Goal: Information Seeking & Learning: Learn about a topic

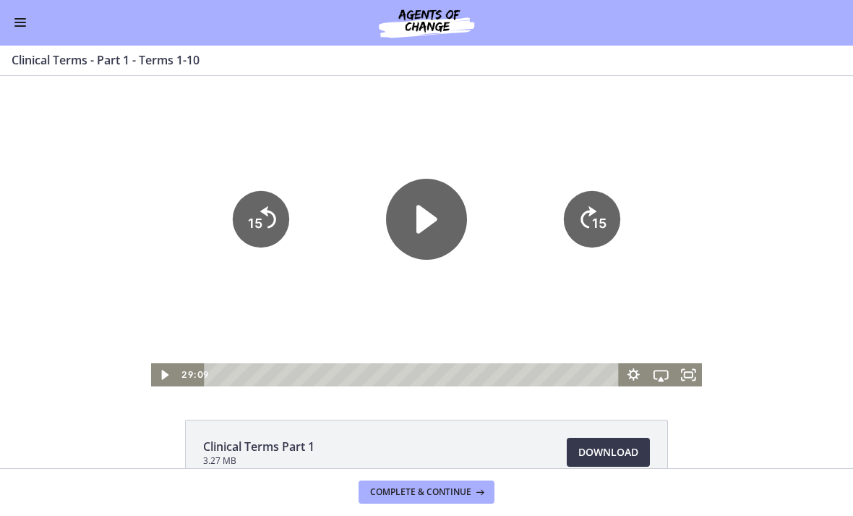
scroll to position [1, 0]
click at [432, 217] on icon "Play Video" at bounding box center [426, 220] width 21 height 28
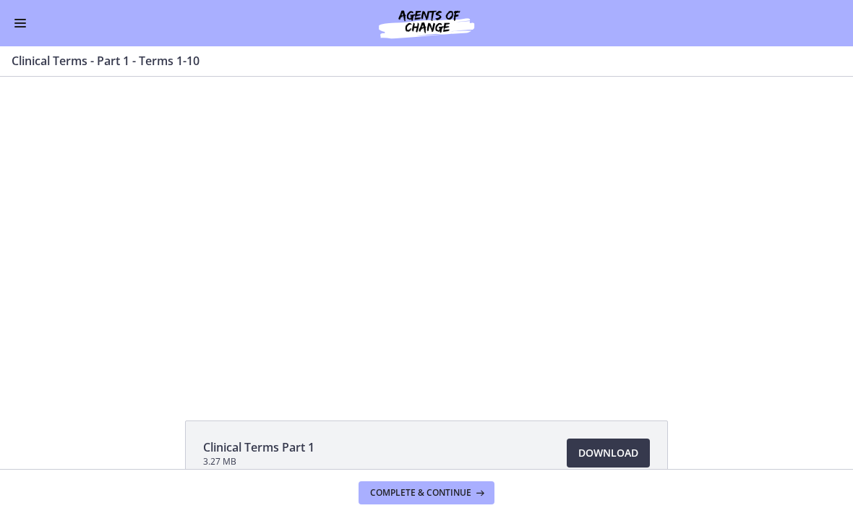
click at [698, 324] on div at bounding box center [427, 232] width 552 height 310
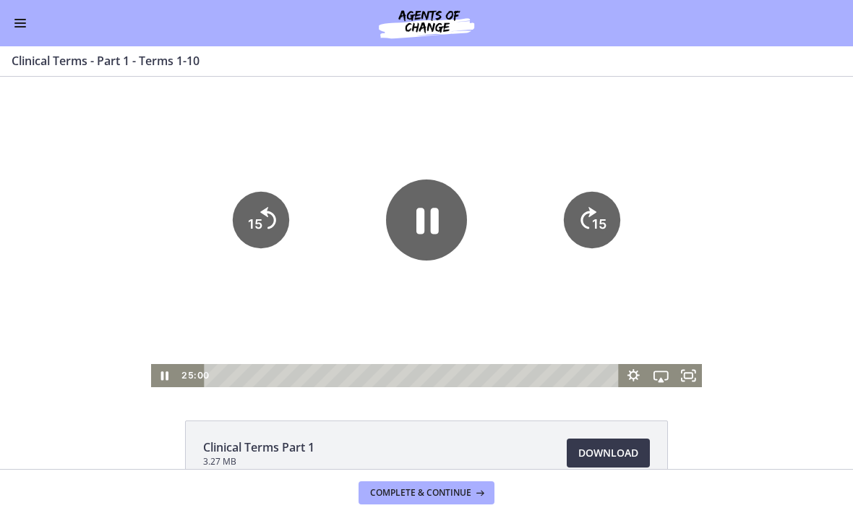
click at [688, 373] on icon "Fullscreen" at bounding box center [688, 375] width 27 height 23
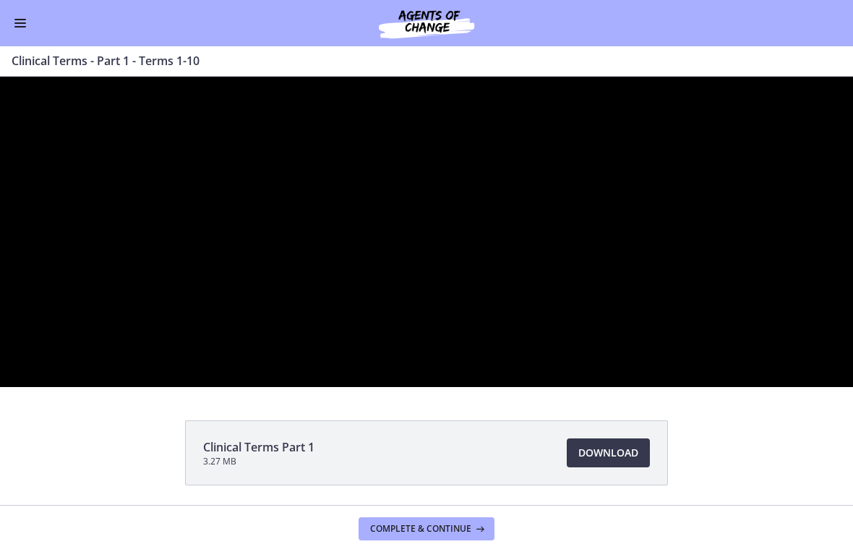
click at [724, 387] on div at bounding box center [426, 232] width 853 height 310
click at [655, 387] on div at bounding box center [426, 232] width 853 height 310
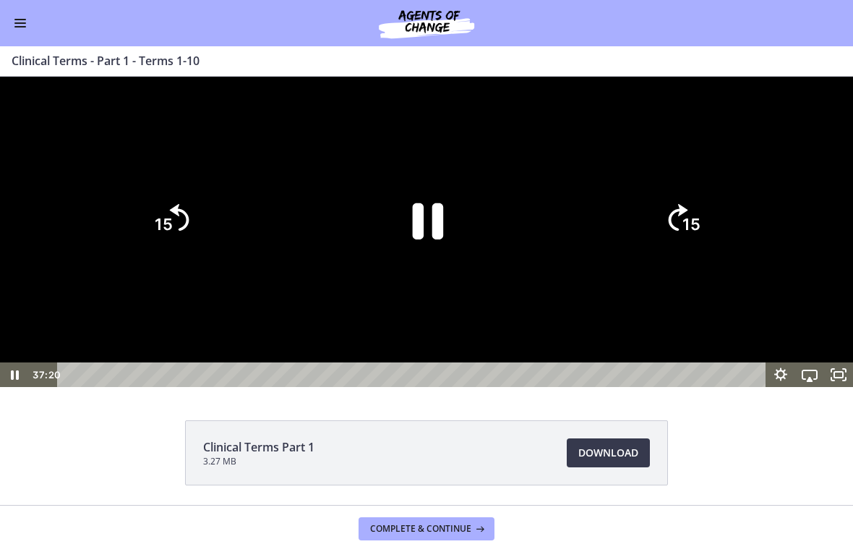
click at [453, 275] on icon "Pause" at bounding box center [427, 219] width 112 height 112
click at [437, 270] on icon "Play Video" at bounding box center [427, 220] width 100 height 100
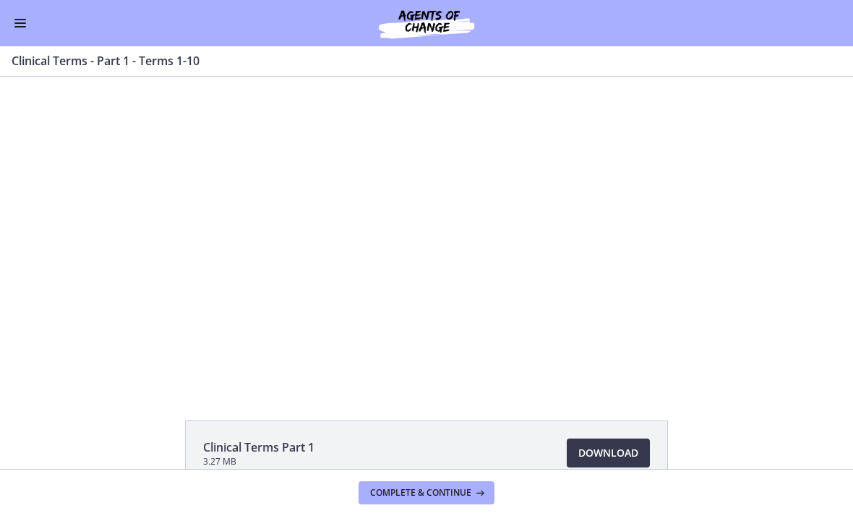
click at [443, 211] on div at bounding box center [427, 232] width 552 height 310
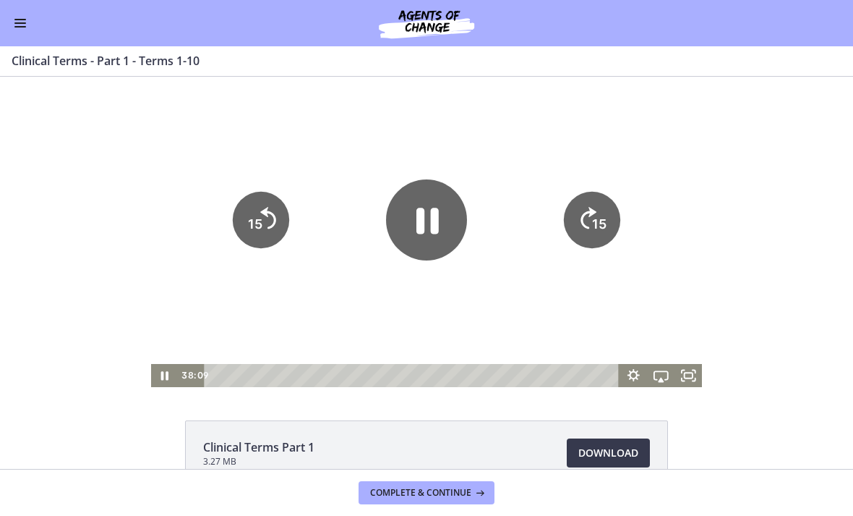
click at [445, 218] on icon "Pause" at bounding box center [426, 219] width 81 height 81
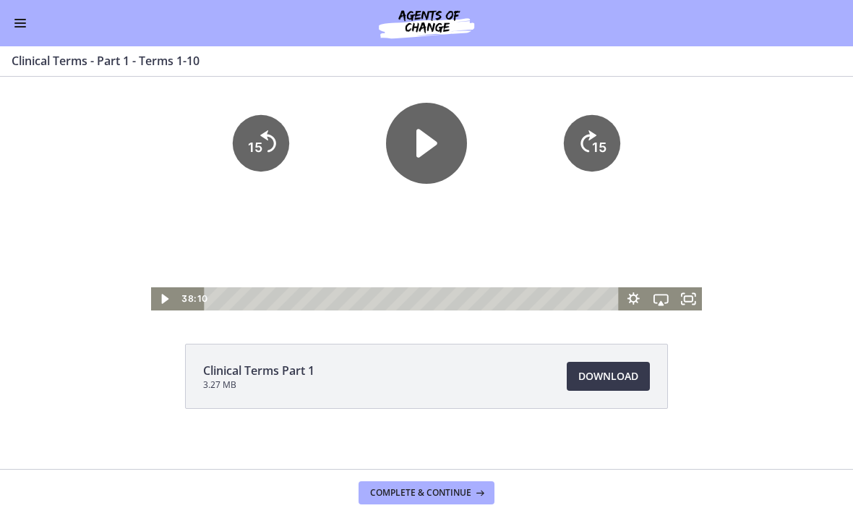
click at [470, 489] on span "Complete & continue" at bounding box center [420, 493] width 101 height 12
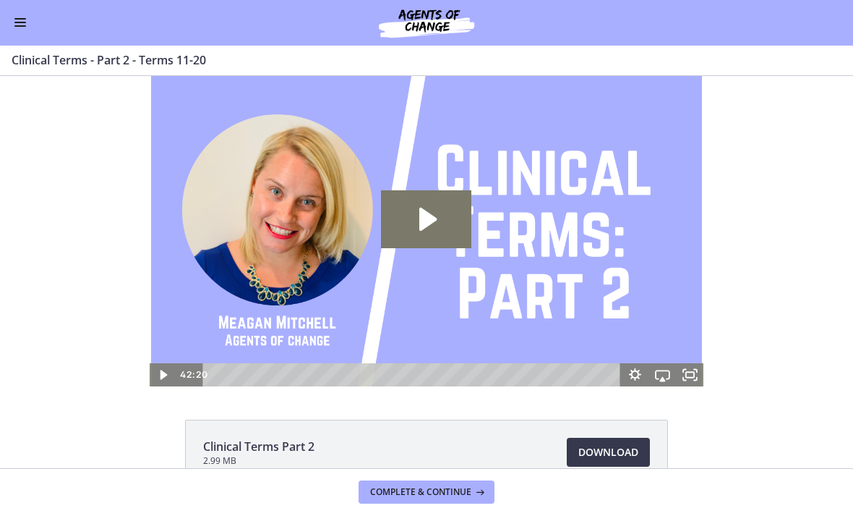
click at [597, 452] on span "Download Opens in a new window" at bounding box center [608, 452] width 60 height 17
click at [20, 29] on button "Enable menu" at bounding box center [20, 22] width 17 height 17
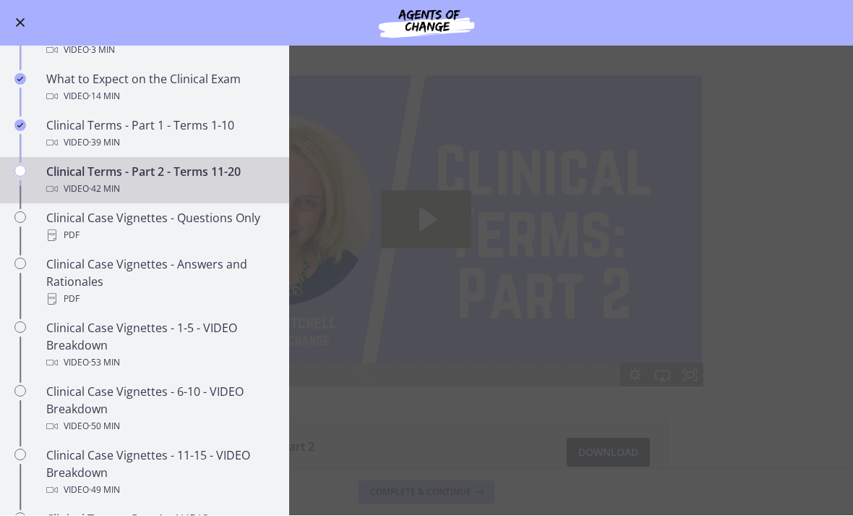
scroll to position [680, 0]
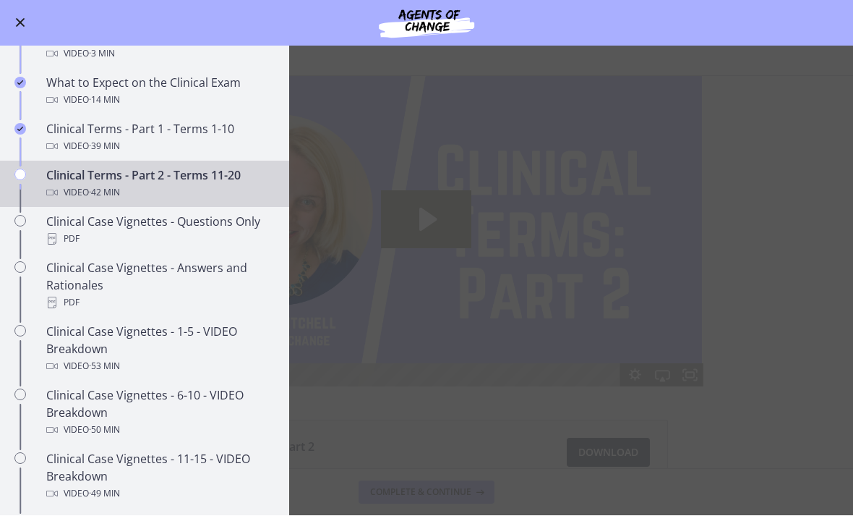
click at [219, 228] on div "Clinical Case Vignettes - Questions Only PDF" at bounding box center [159, 230] width 226 height 35
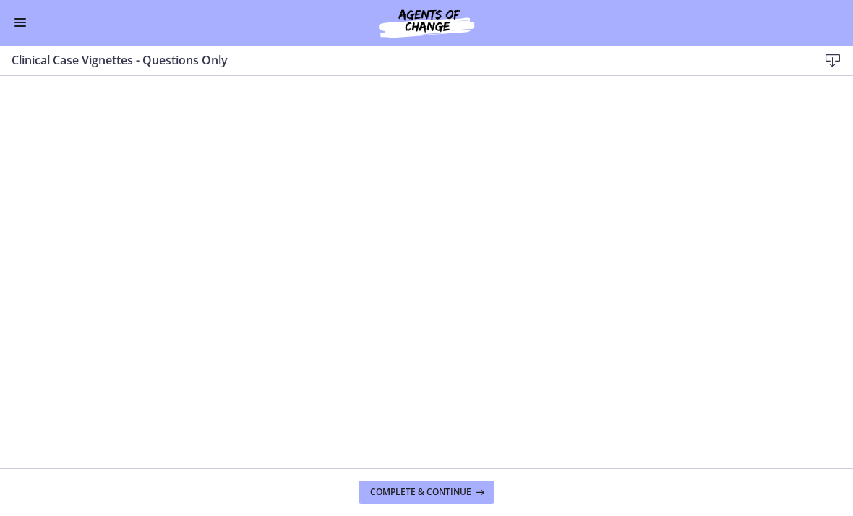
click at [831, 64] on icon at bounding box center [832, 61] width 17 height 17
click at [25, 21] on button "Enable menu" at bounding box center [20, 22] width 17 height 17
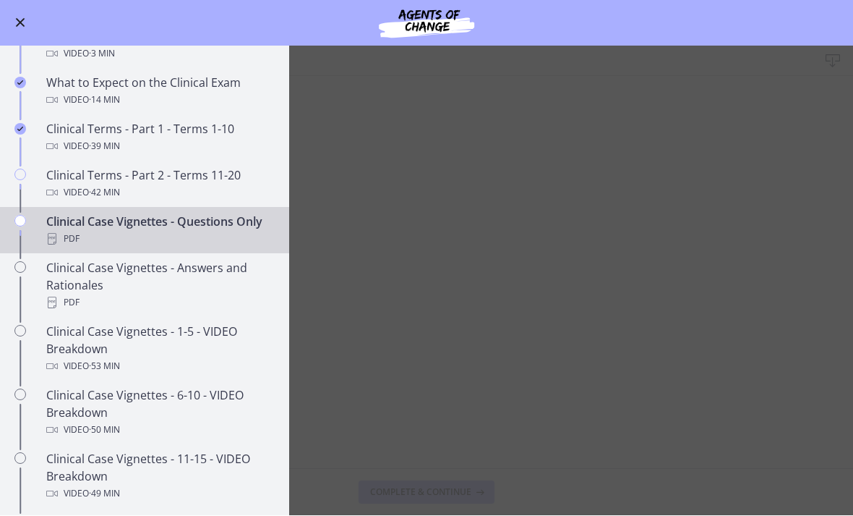
click at [198, 275] on div "Clinical Case Vignettes - Answers and Rationales PDF" at bounding box center [159, 286] width 226 height 52
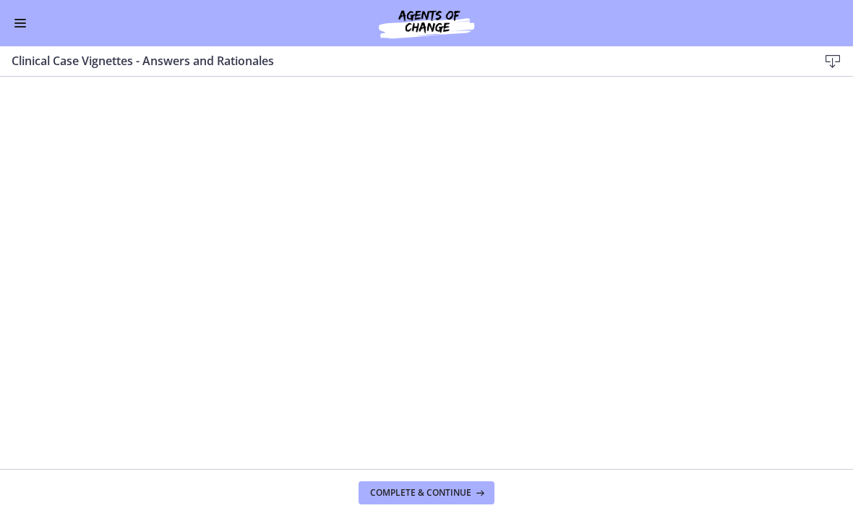
click at [19, 20] on button "Enable menu" at bounding box center [20, 22] width 17 height 17
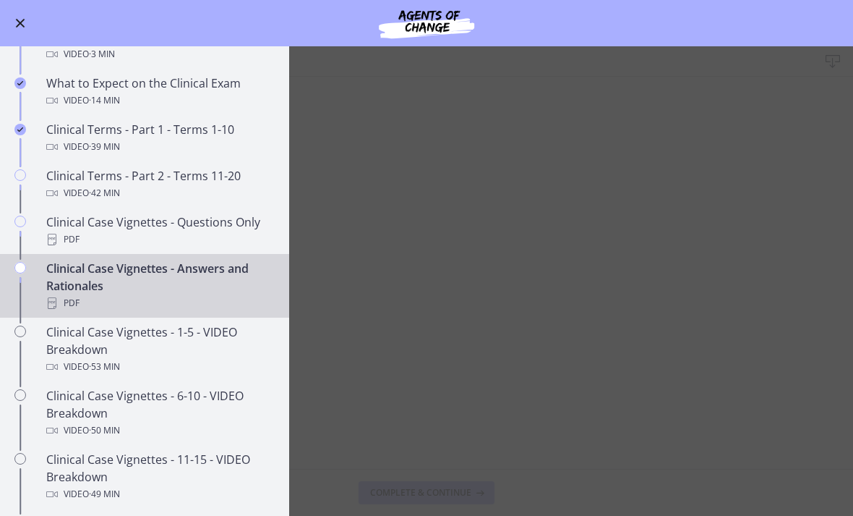
click at [49, 228] on div "Clinical Case Vignettes - Questions Only PDF" at bounding box center [159, 230] width 226 height 35
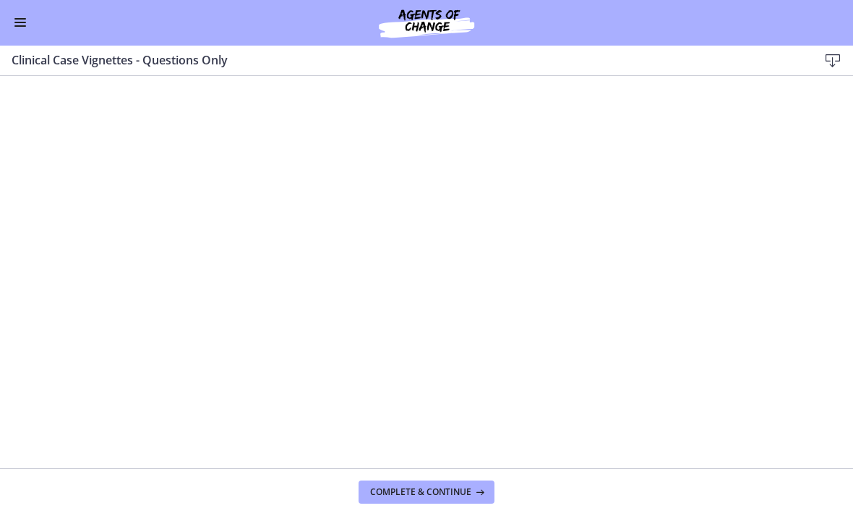
click at [469, 484] on button "Complete & continue" at bounding box center [427, 492] width 136 height 23
click at [476, 482] on button "Complete & continue" at bounding box center [427, 492] width 136 height 23
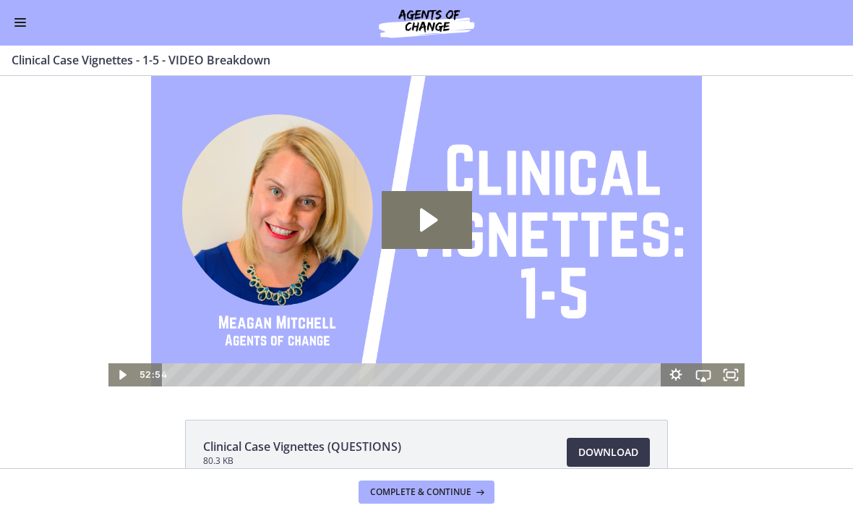
click at [20, 25] on button "Enable menu" at bounding box center [20, 22] width 17 height 17
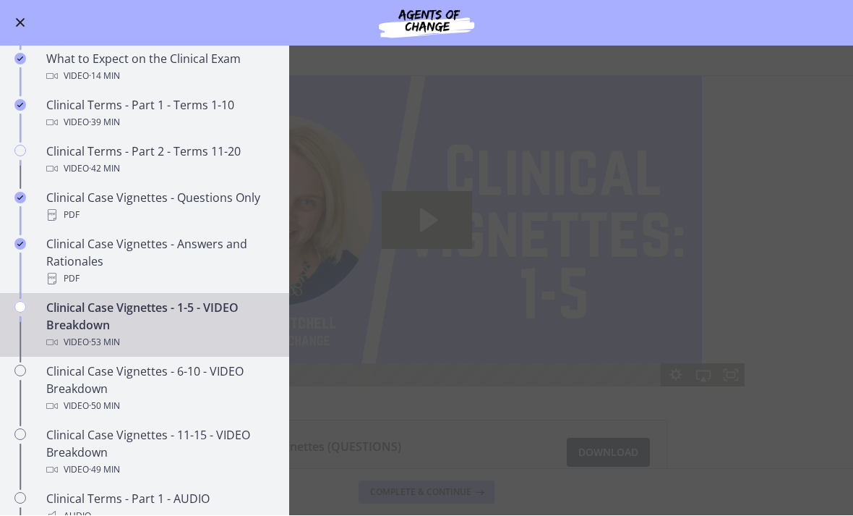
scroll to position [698, 0]
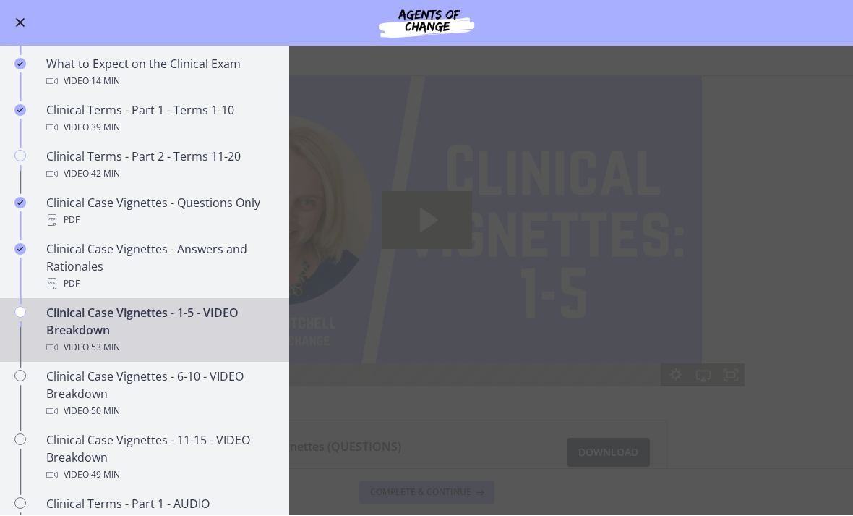
click at [449, 218] on main "Clinical Case Vignettes - 1-5 - VIDEO Breakdown Enable fullscreen Clinical Case…" at bounding box center [426, 280] width 853 height 469
click at [532, 221] on main "Clinical Case Vignettes - 1-5 - VIDEO Breakdown Enable fullscreen Clinical Case…" at bounding box center [426, 280] width 853 height 469
click at [748, 212] on main "Clinical Case Vignettes - 1-5 - VIDEO Breakdown Enable fullscreen Clinical Case…" at bounding box center [426, 280] width 853 height 469
click at [443, 346] on main "Clinical Case Vignettes - 1-5 - VIDEO Breakdown Enable fullscreen Clinical Case…" at bounding box center [426, 280] width 853 height 469
click at [442, 345] on main "Clinical Case Vignettes - 1-5 - VIDEO Breakdown Enable fullscreen Clinical Case…" at bounding box center [426, 280] width 853 height 469
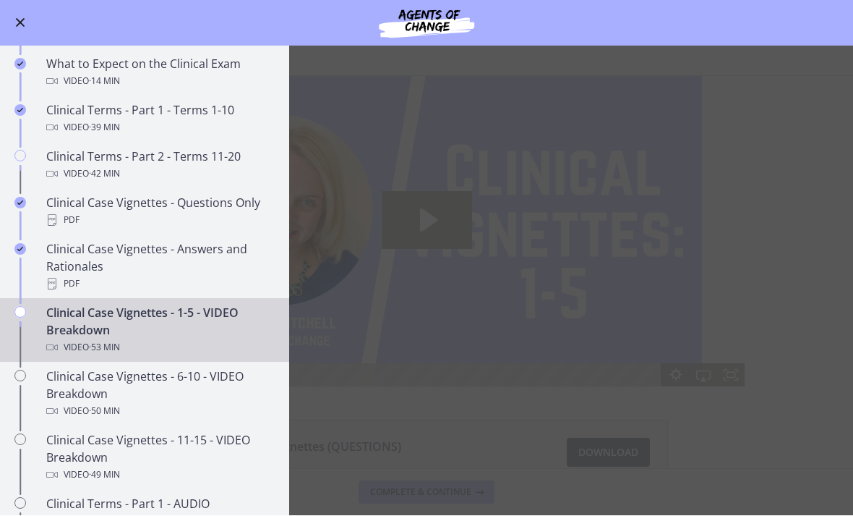
click at [208, 315] on div "Clinical Case Vignettes - 1-5 - VIDEO Breakdown Video · 53 min" at bounding box center [159, 330] width 226 height 52
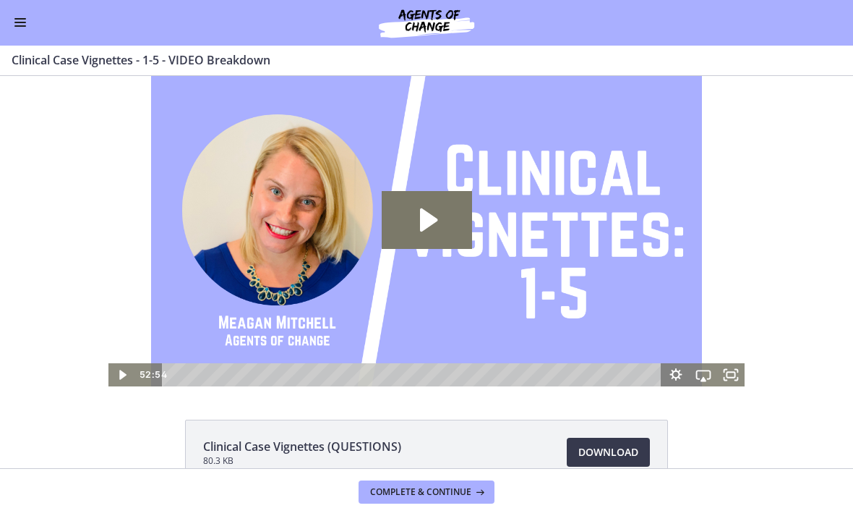
click at [429, 200] on icon "Play Video: ccjlnp8pjrbhd9mqlgq0.mp4" at bounding box center [427, 220] width 90 height 58
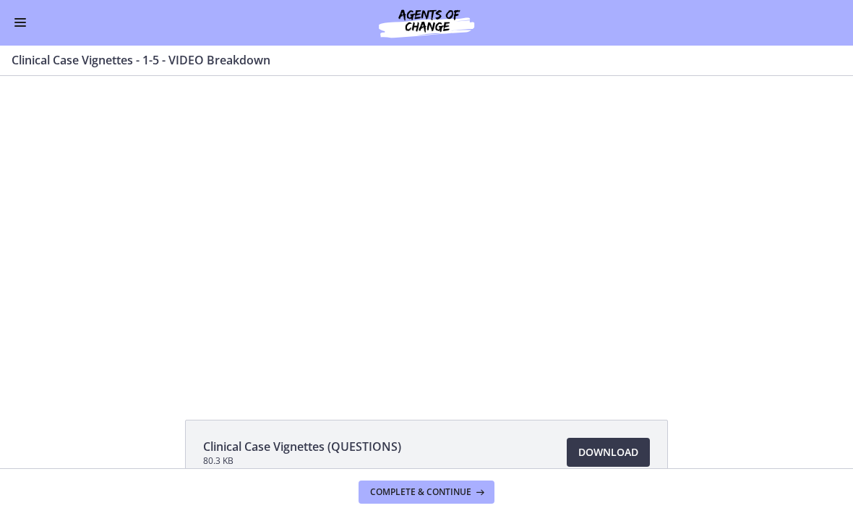
click at [527, 351] on div at bounding box center [426, 231] width 636 height 310
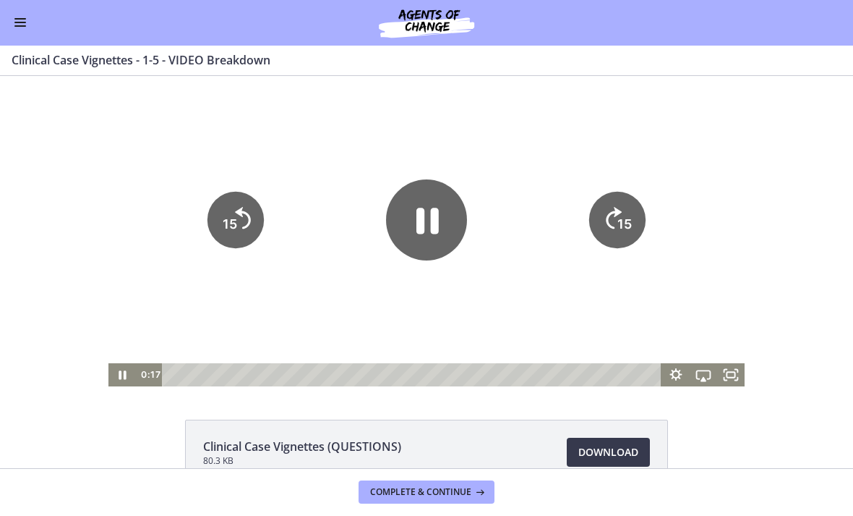
click at [446, 487] on span "Complete & continue" at bounding box center [420, 493] width 101 height 12
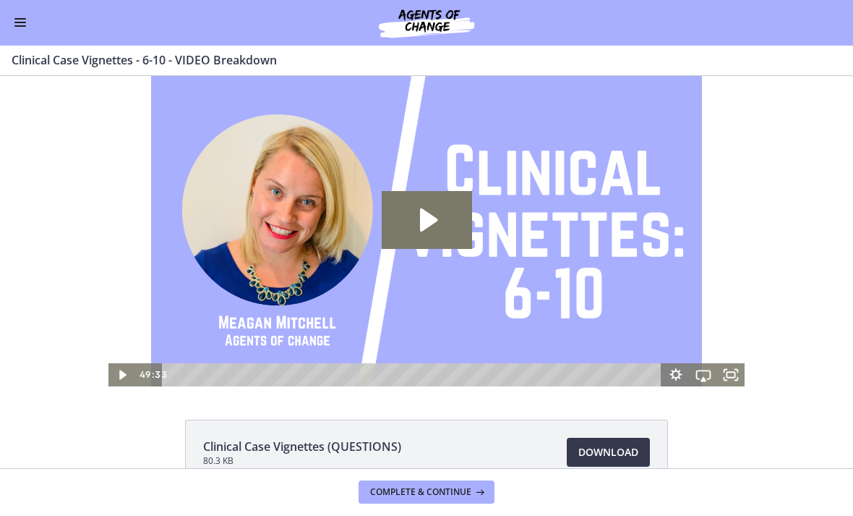
click at [464, 487] on span "Complete & continue" at bounding box center [420, 493] width 101 height 12
click at [454, 492] on span "Complete & continue" at bounding box center [420, 493] width 101 height 12
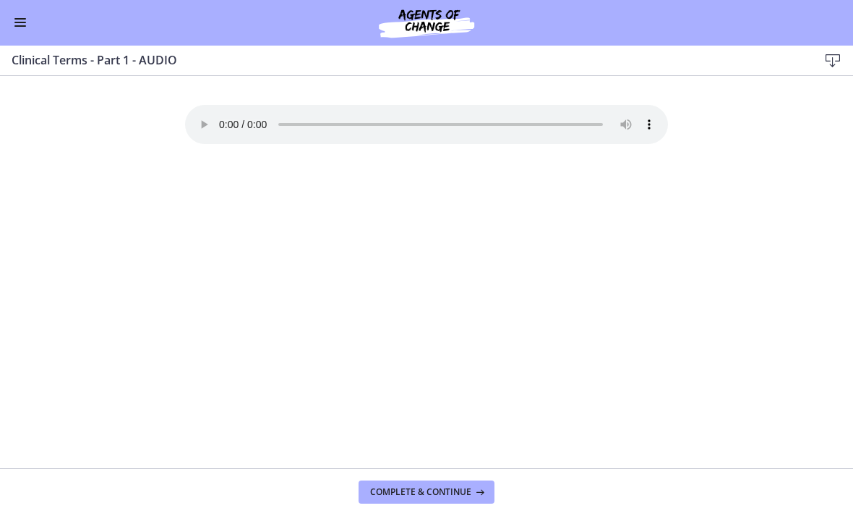
click at [467, 493] on span "Complete & continue" at bounding box center [420, 493] width 101 height 12
click at [179, 106] on div "Your browser doesn't support the audio element. Download it here" at bounding box center [427, 287] width 506 height 363
click at [226, 127] on audio "Your browser doesn't support the audio element. Download it here" at bounding box center [426, 125] width 483 height 39
click at [215, 117] on audio "Your browser doesn't support the audio element. Download it here" at bounding box center [426, 125] width 483 height 39
click at [19, 11] on div "Go to Dashboard" at bounding box center [426, 23] width 853 height 46
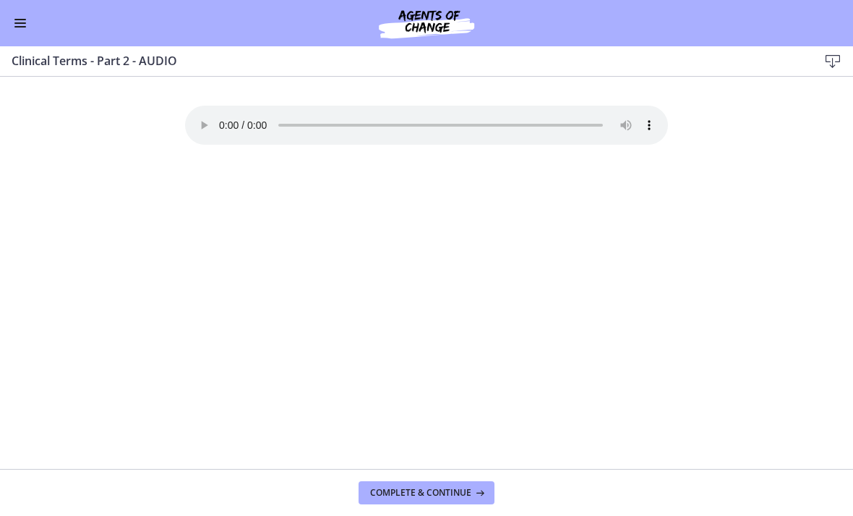
click at [27, 26] on button "Enable menu" at bounding box center [20, 22] width 17 height 17
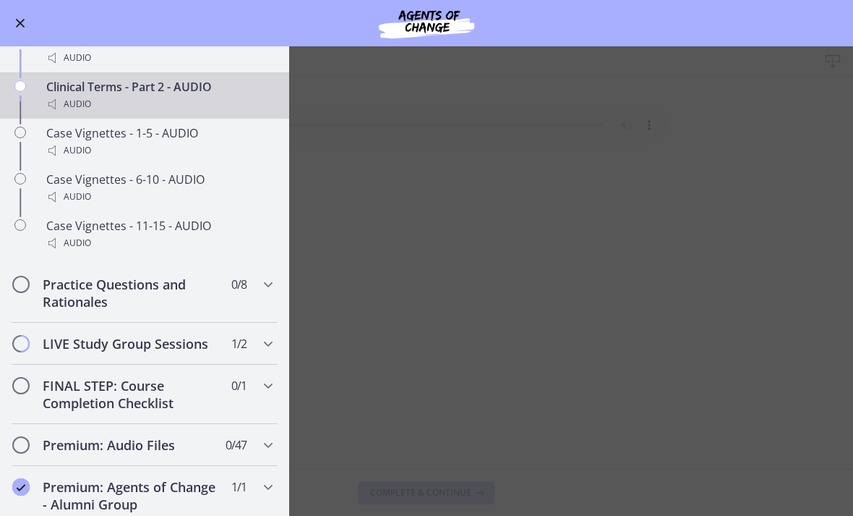
scroll to position [1158, 0]
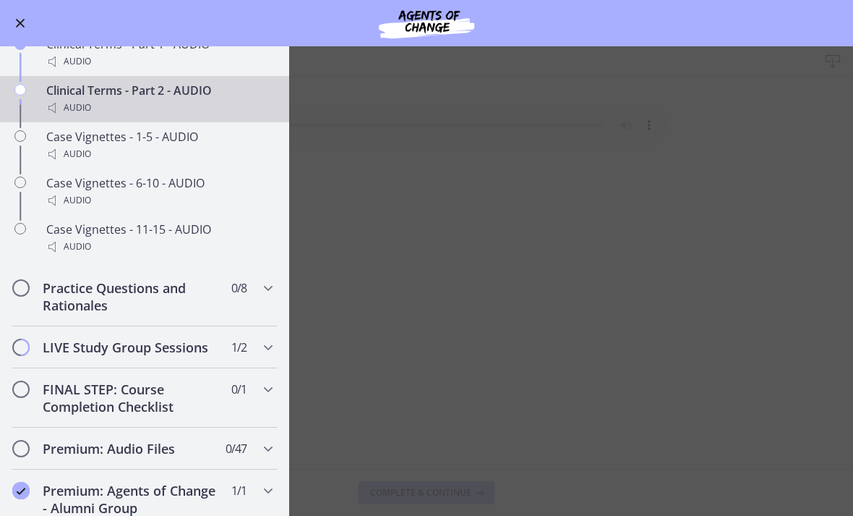
click at [756, 253] on main "Clinical Terms - Part 2 - AUDIO Download Enable fullscreen Your browser doesn't…" at bounding box center [426, 280] width 853 height 469
click at [700, 257] on main "Clinical Terms - Part 2 - AUDIO Download Enable fullscreen Your browser doesn't…" at bounding box center [426, 280] width 853 height 469
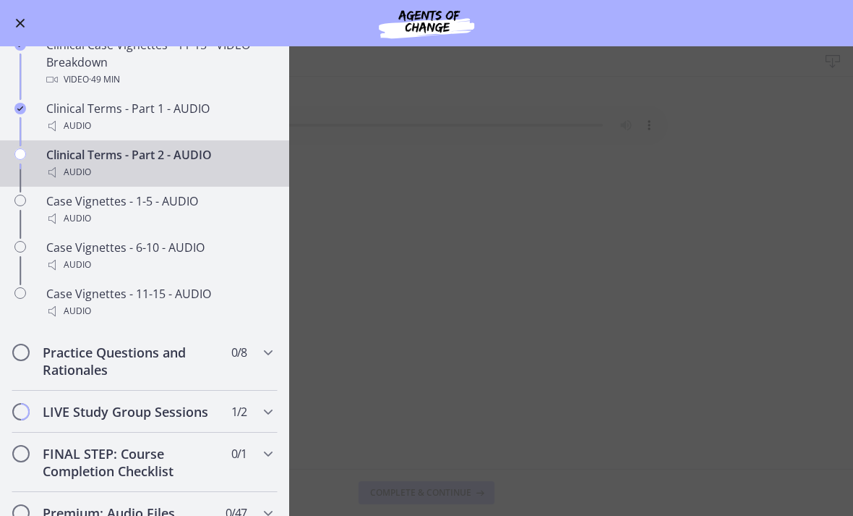
scroll to position [1088, 0]
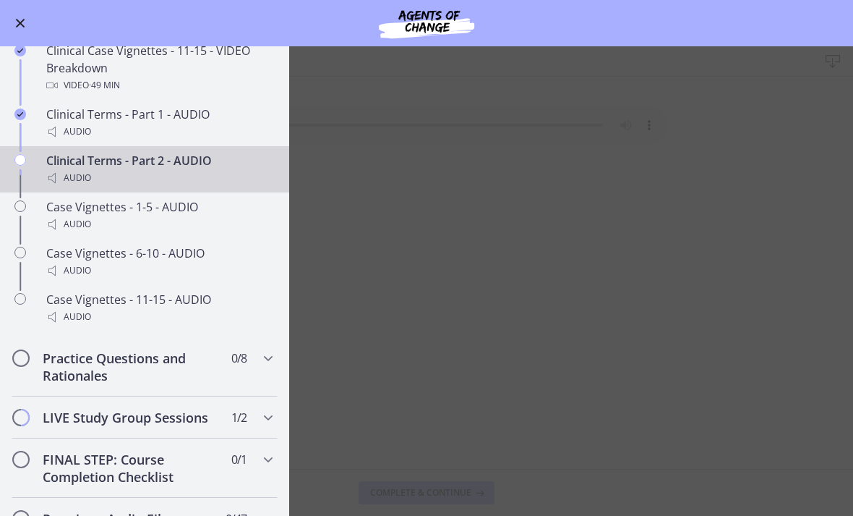
click at [22, 16] on button "Enable menu" at bounding box center [20, 22] width 17 height 17
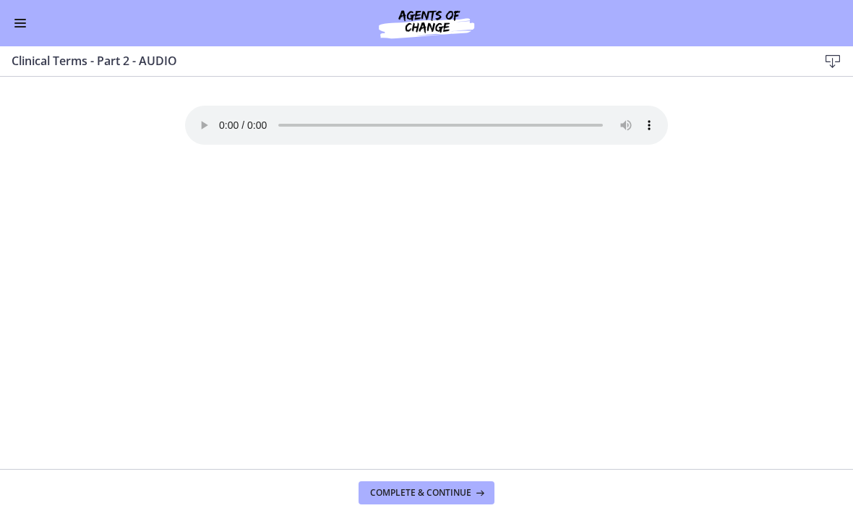
click at [25, 24] on button "Enable menu" at bounding box center [20, 22] width 17 height 17
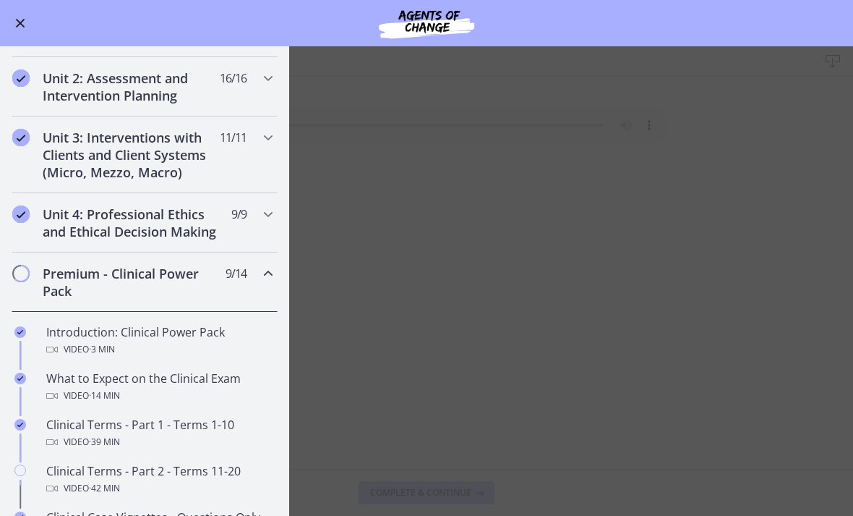
scroll to position [382, 0]
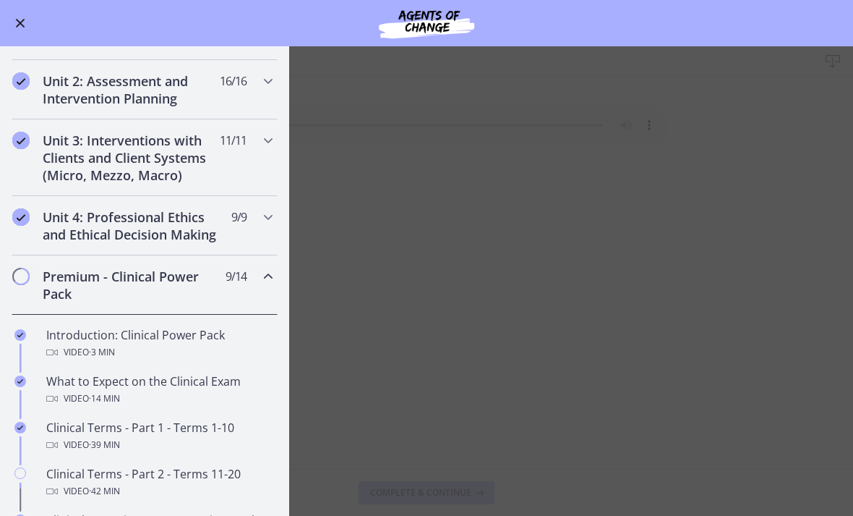
click at [199, 291] on h2 "Premium - Clinical Power Pack" at bounding box center [131, 285] width 176 height 35
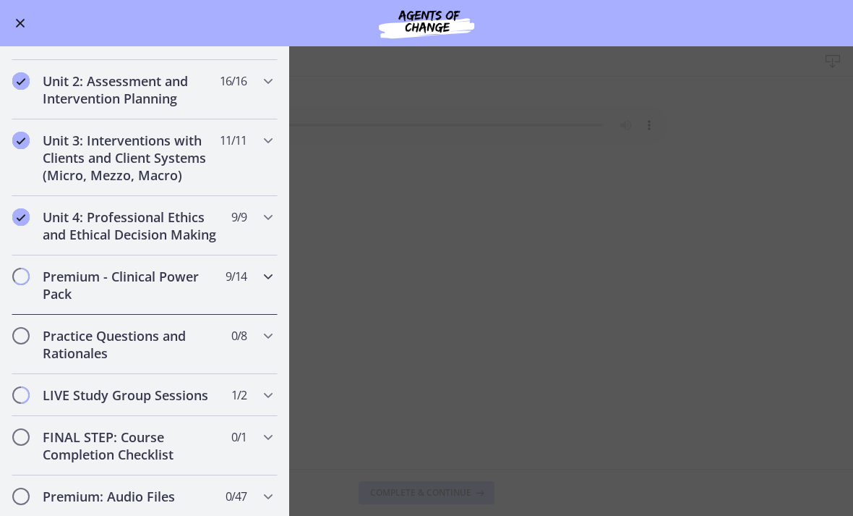
click at [253, 286] on div "Premium - Clinical Power Pack 9 / 14 Completed" at bounding box center [145, 284] width 266 height 59
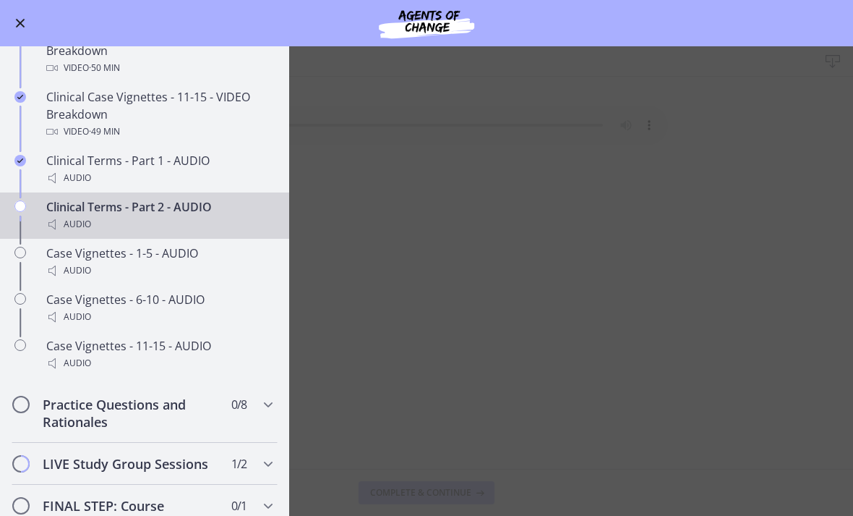
scroll to position [1053, 0]
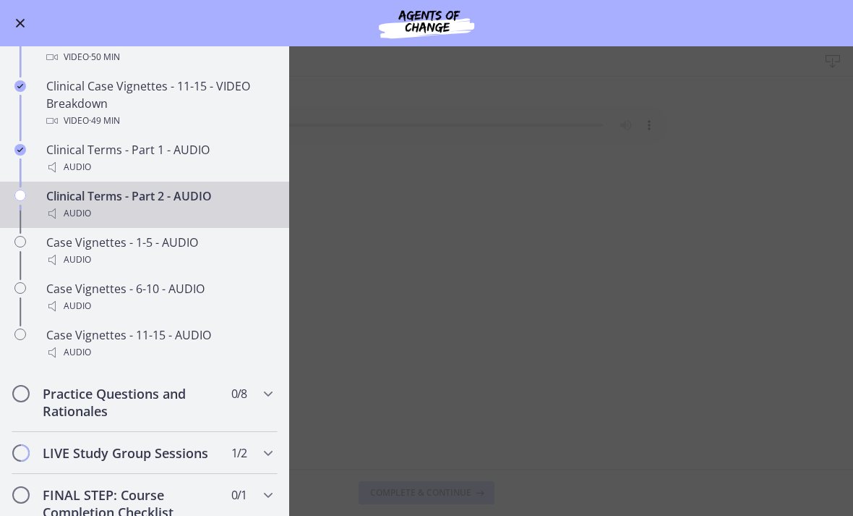
click at [54, 202] on div "Clinical Terms - Part 2 - AUDIO Audio" at bounding box center [159, 204] width 226 height 35
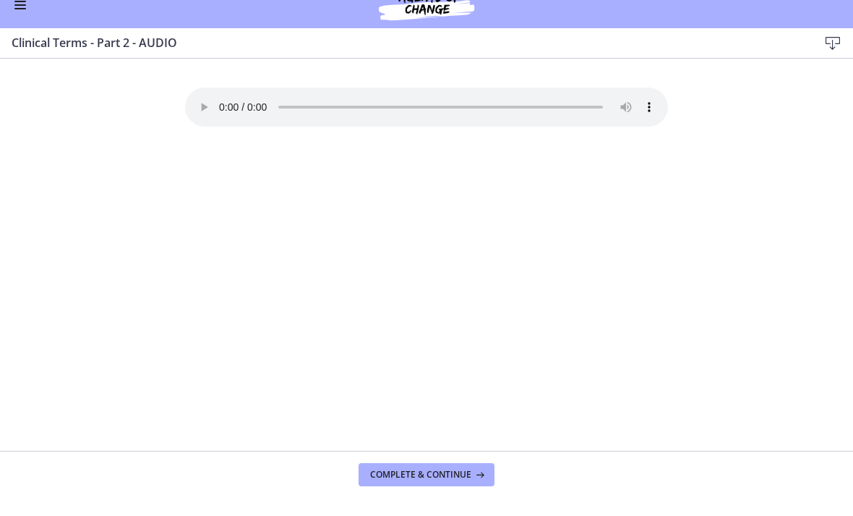
scroll to position [0, 0]
click at [435, 481] on button "Complete & continue" at bounding box center [427, 492] width 136 height 23
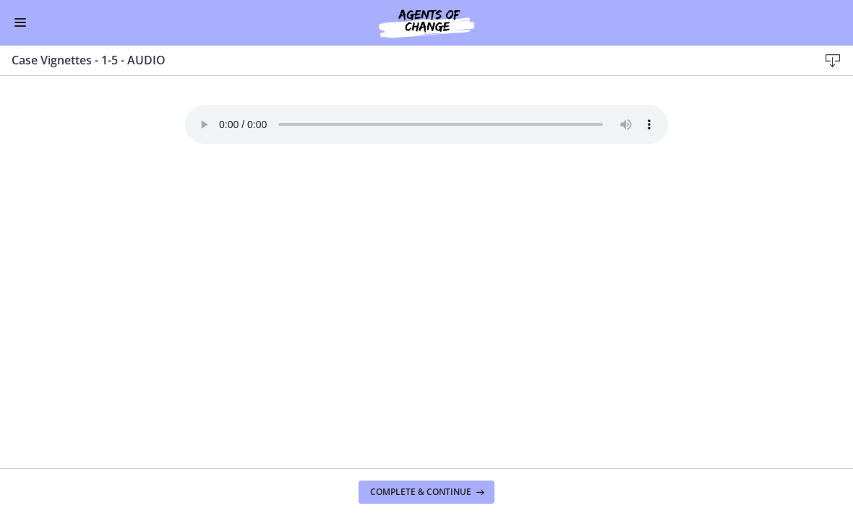
click at [445, 488] on span "Complete & continue" at bounding box center [420, 493] width 101 height 12
click at [441, 489] on span "Complete & continue" at bounding box center [420, 493] width 101 height 12
click at [438, 490] on span "Complete & continue" at bounding box center [420, 493] width 101 height 12
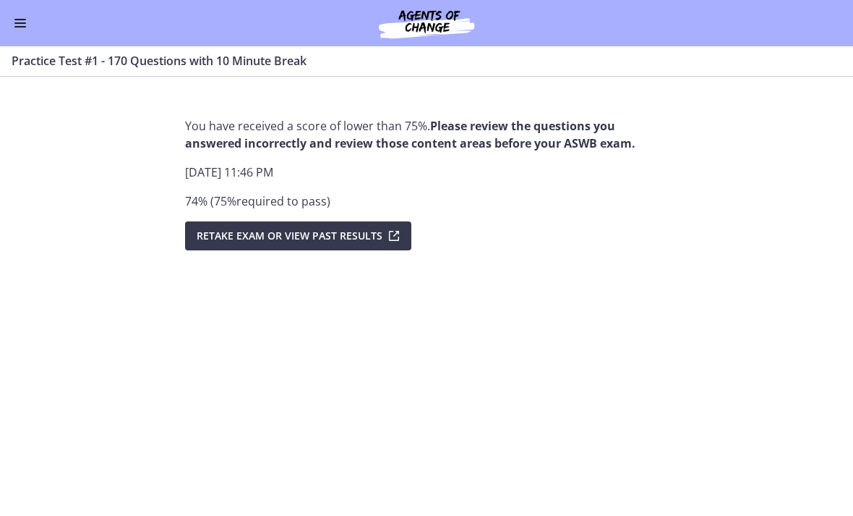
click at [22, 30] on button "Enable menu" at bounding box center [20, 22] width 17 height 17
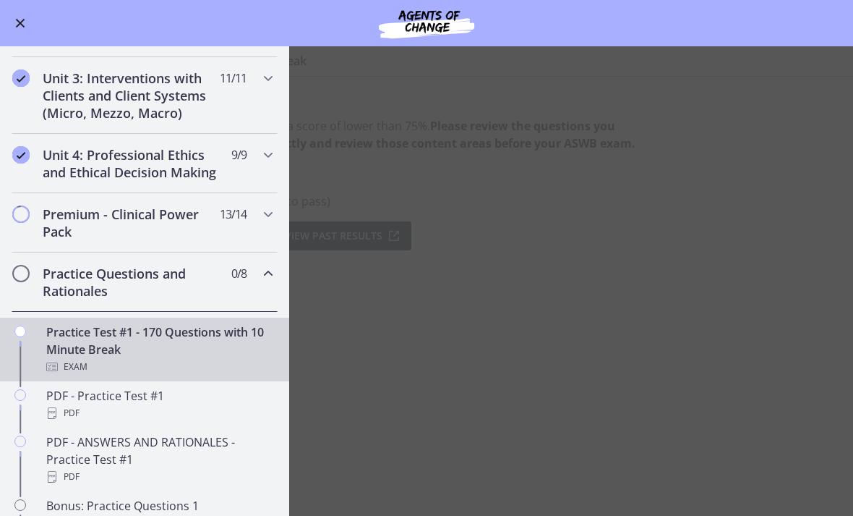
scroll to position [437, 0]
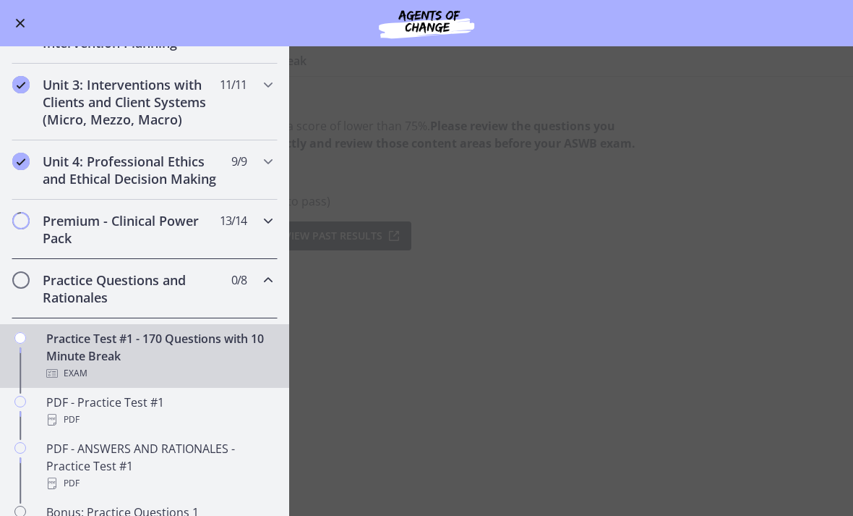
click at [225, 221] on span "13 / 14 Completed" at bounding box center [233, 220] width 27 height 17
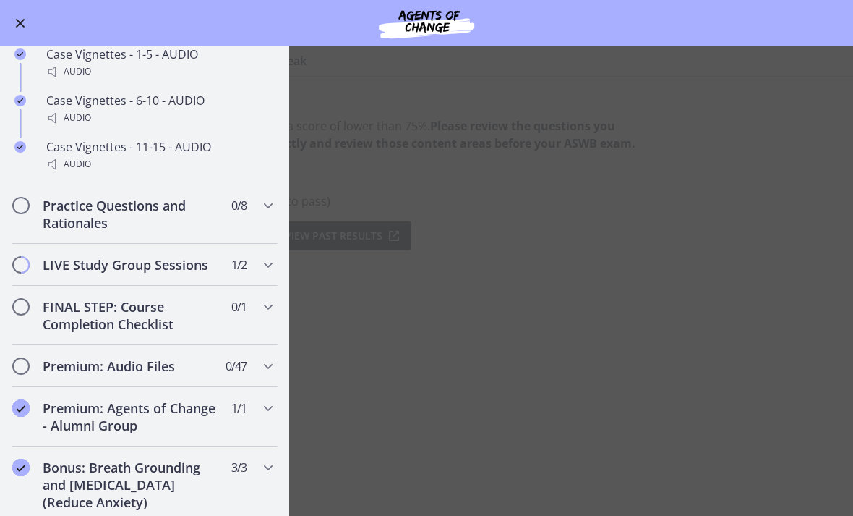
scroll to position [1250, 0]
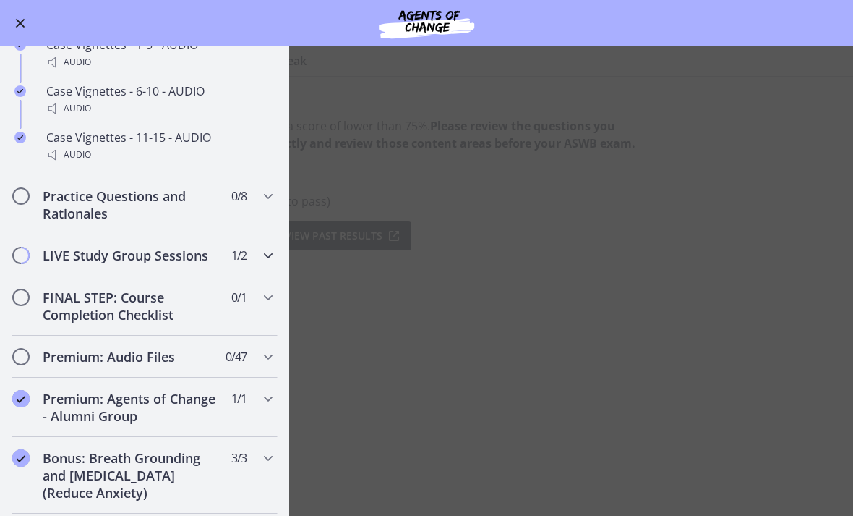
click at [257, 256] on div "LIVE Study Group Sessions 1 / 2 Completed" at bounding box center [145, 255] width 266 height 42
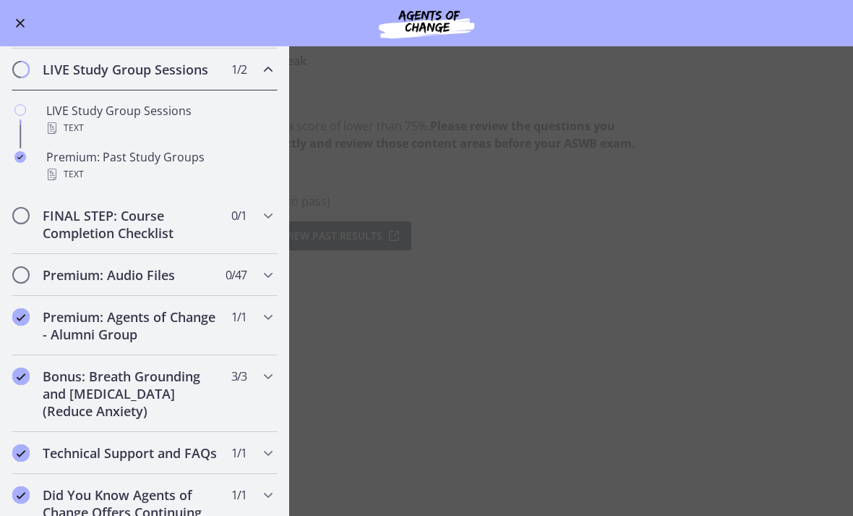
scroll to position [705, 0]
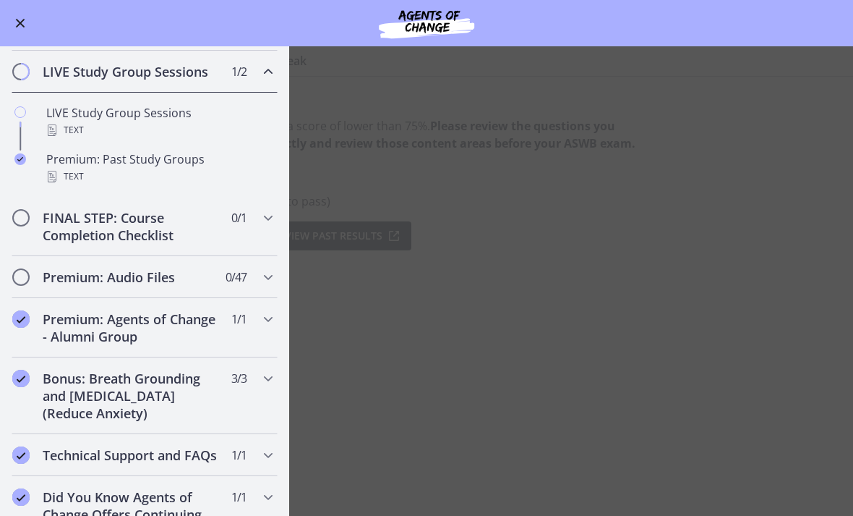
click at [205, 121] on div "LIVE Study Group Sessions Text" at bounding box center [159, 121] width 226 height 35
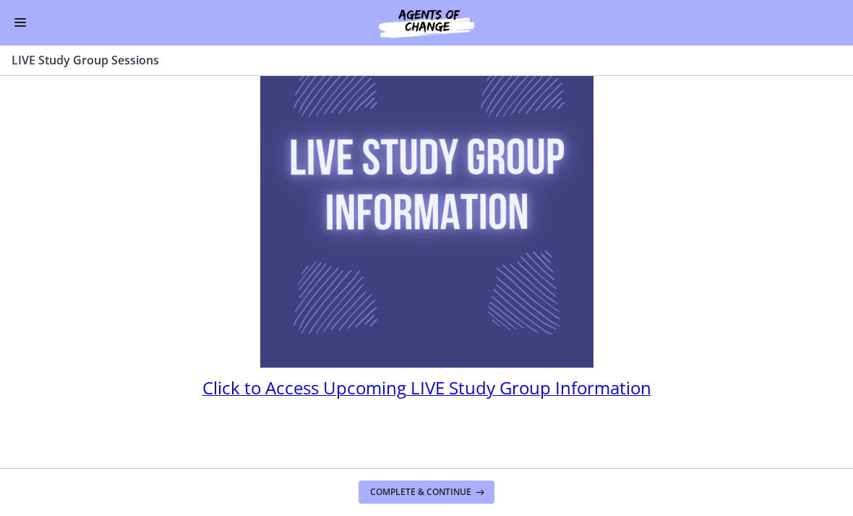
scroll to position [133, 0]
click at [443, 495] on span "Complete & continue" at bounding box center [420, 493] width 101 height 12
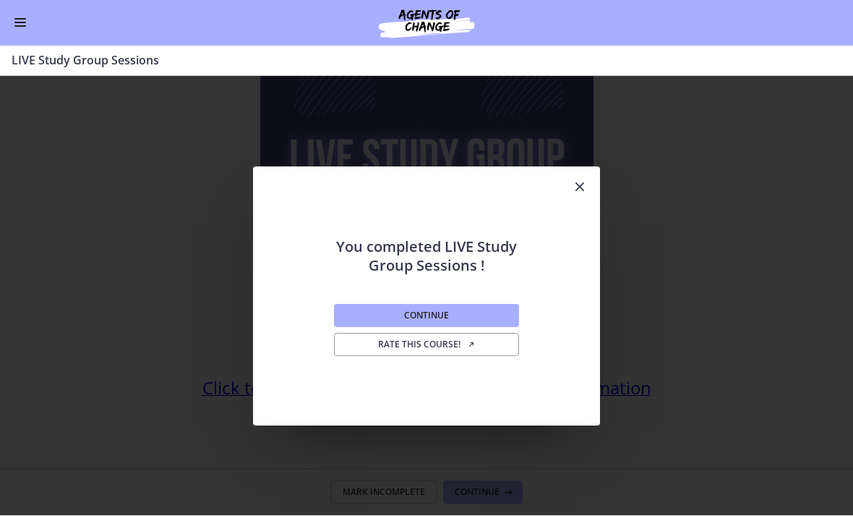
click at [485, 315] on button "Continue" at bounding box center [426, 315] width 185 height 23
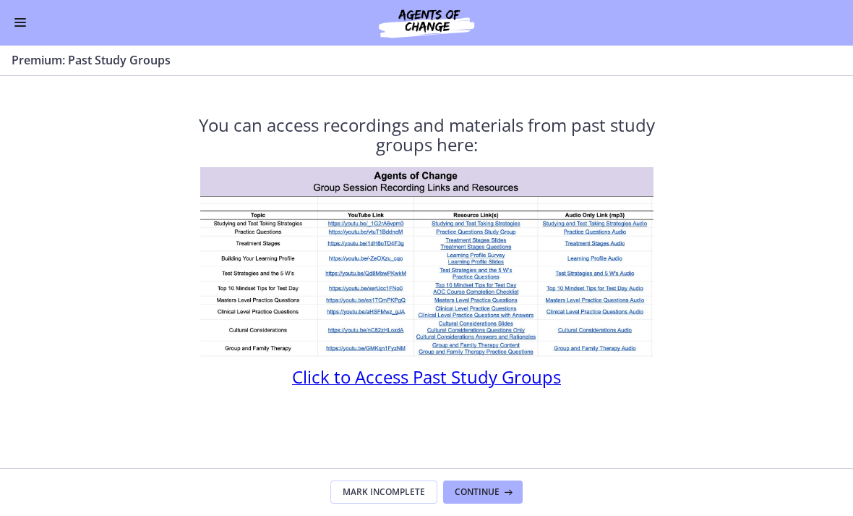
click at [482, 487] on span "Continue" at bounding box center [477, 493] width 45 height 12
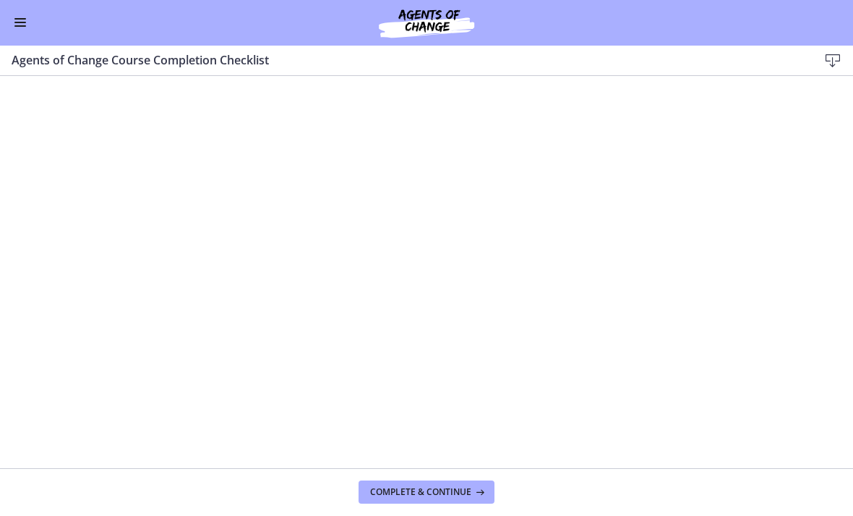
click at [444, 489] on span "Complete & continue" at bounding box center [420, 493] width 101 height 12
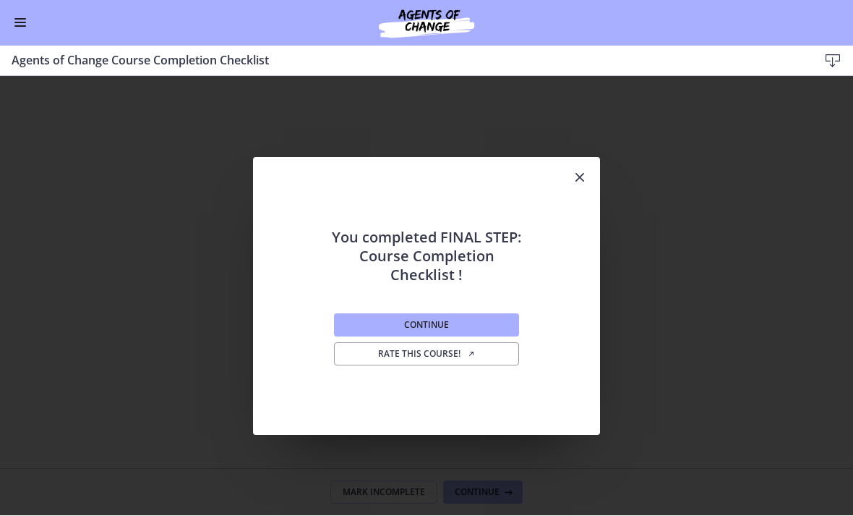
click at [471, 318] on button "Continue" at bounding box center [426, 325] width 185 height 23
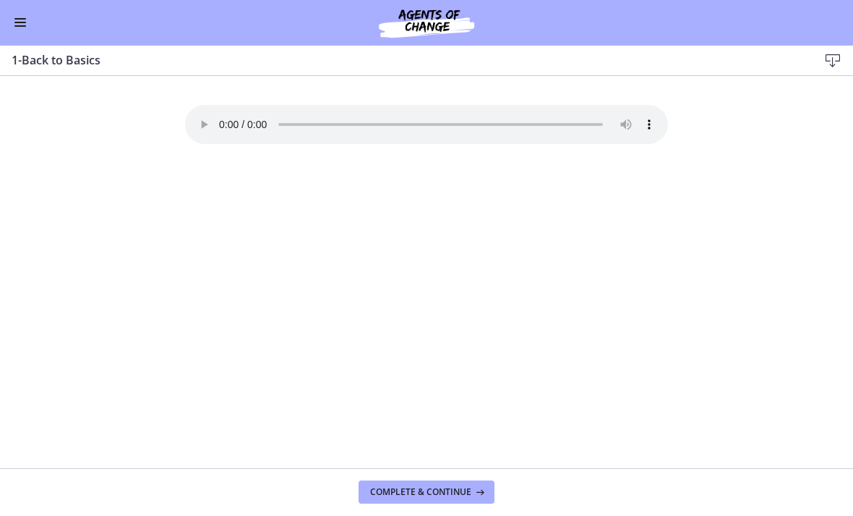
click at [25, 19] on span "Enable menu" at bounding box center [20, 19] width 12 height 1
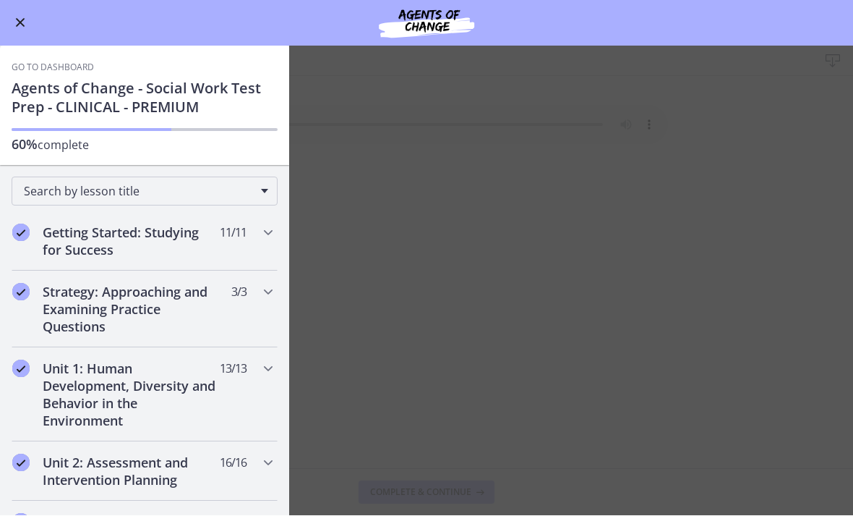
click at [22, 16] on button "Enable menu" at bounding box center [20, 22] width 17 height 17
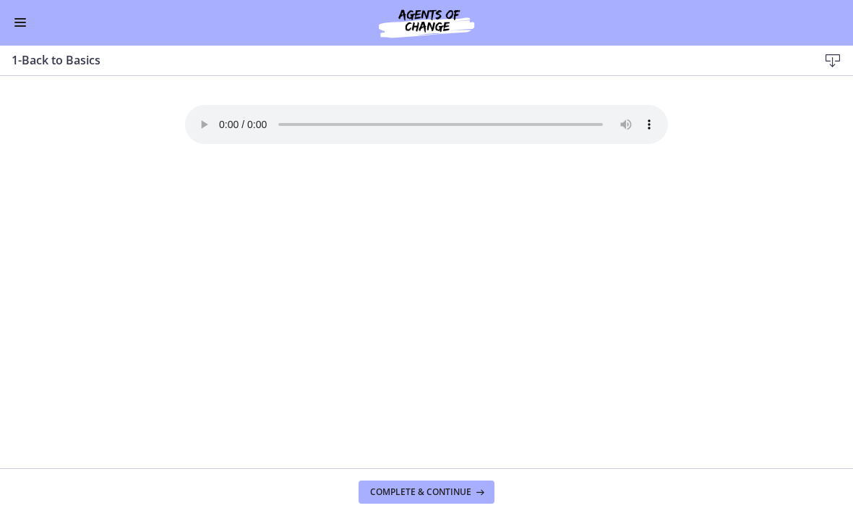
click at [218, 112] on audio "Your browser doesn't support the audio element. Download it here" at bounding box center [426, 125] width 483 height 39
click at [21, 21] on button "Enable menu" at bounding box center [20, 22] width 17 height 17
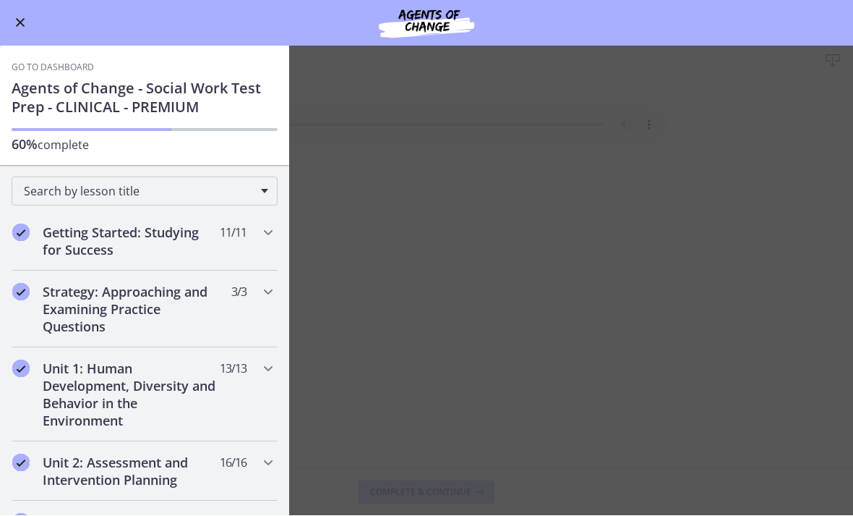
click at [38, 64] on link "Go to Dashboard" at bounding box center [53, 68] width 82 height 12
